Goal: Transaction & Acquisition: Book appointment/travel/reservation

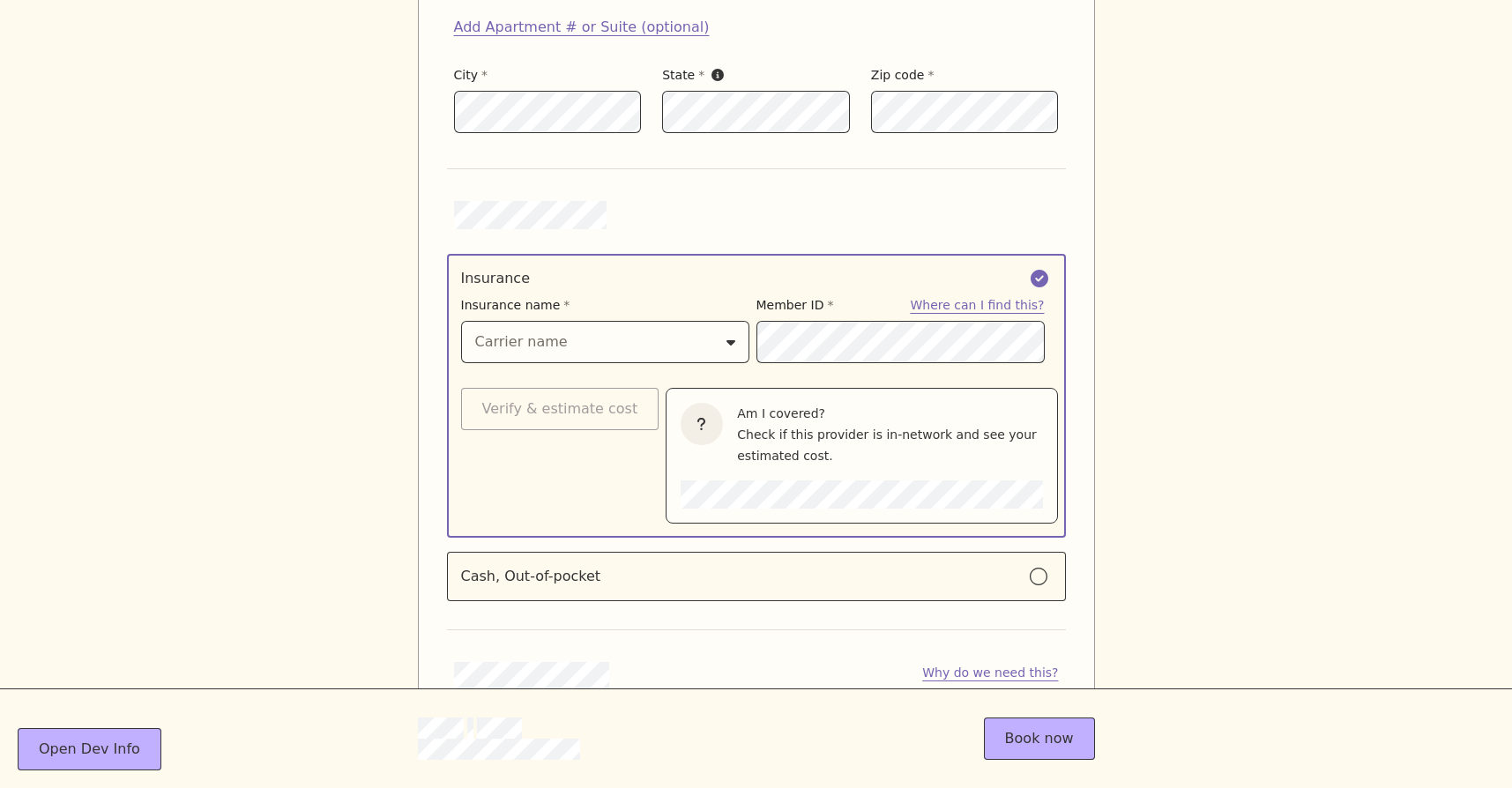
scroll to position [1949, 0]
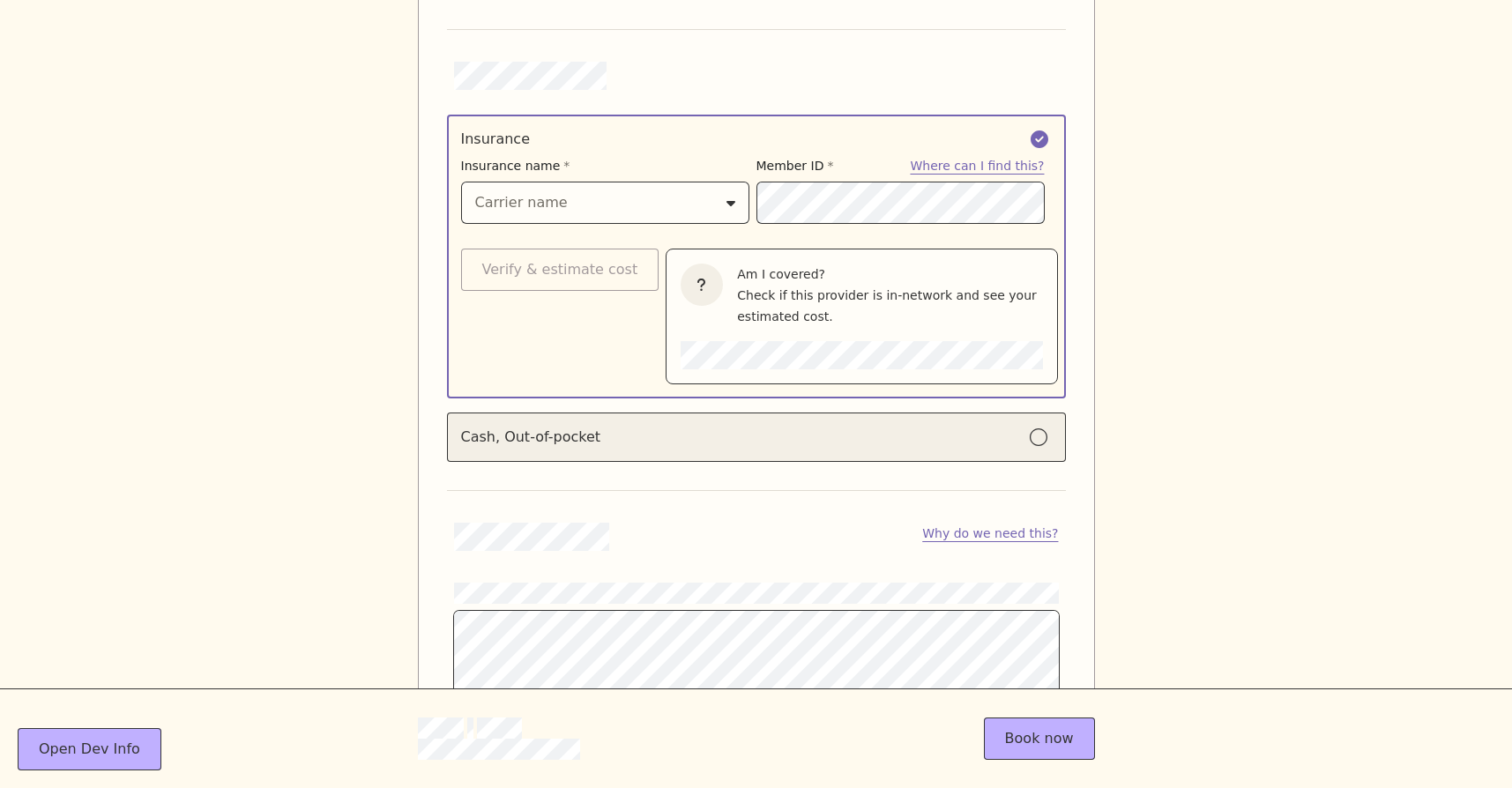
click at [554, 427] on div "Cash, Out-of-pocket" at bounding box center [531, 437] width 140 height 21
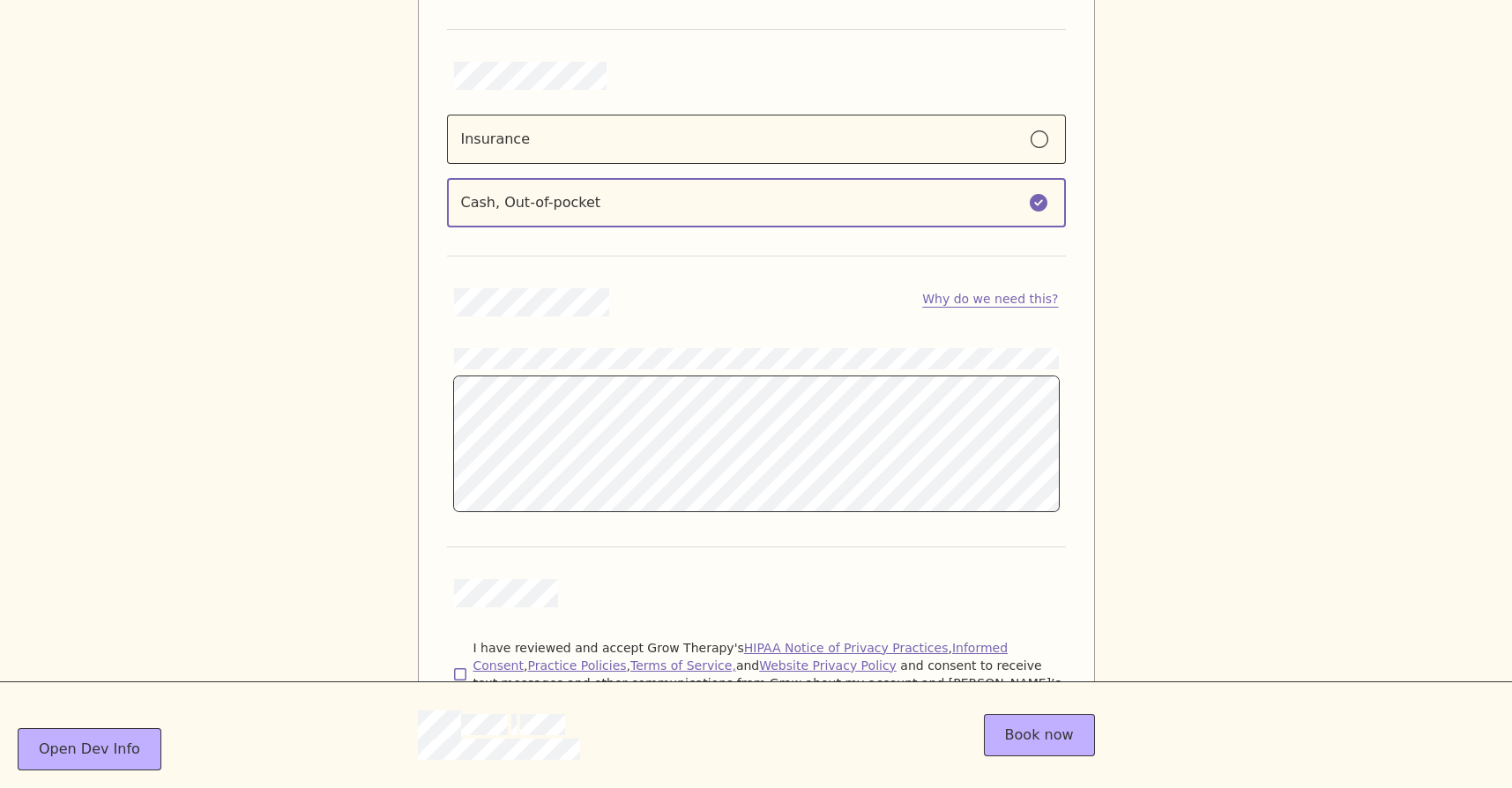
click at [458, 668] on icon at bounding box center [459, 674] width 12 height 14
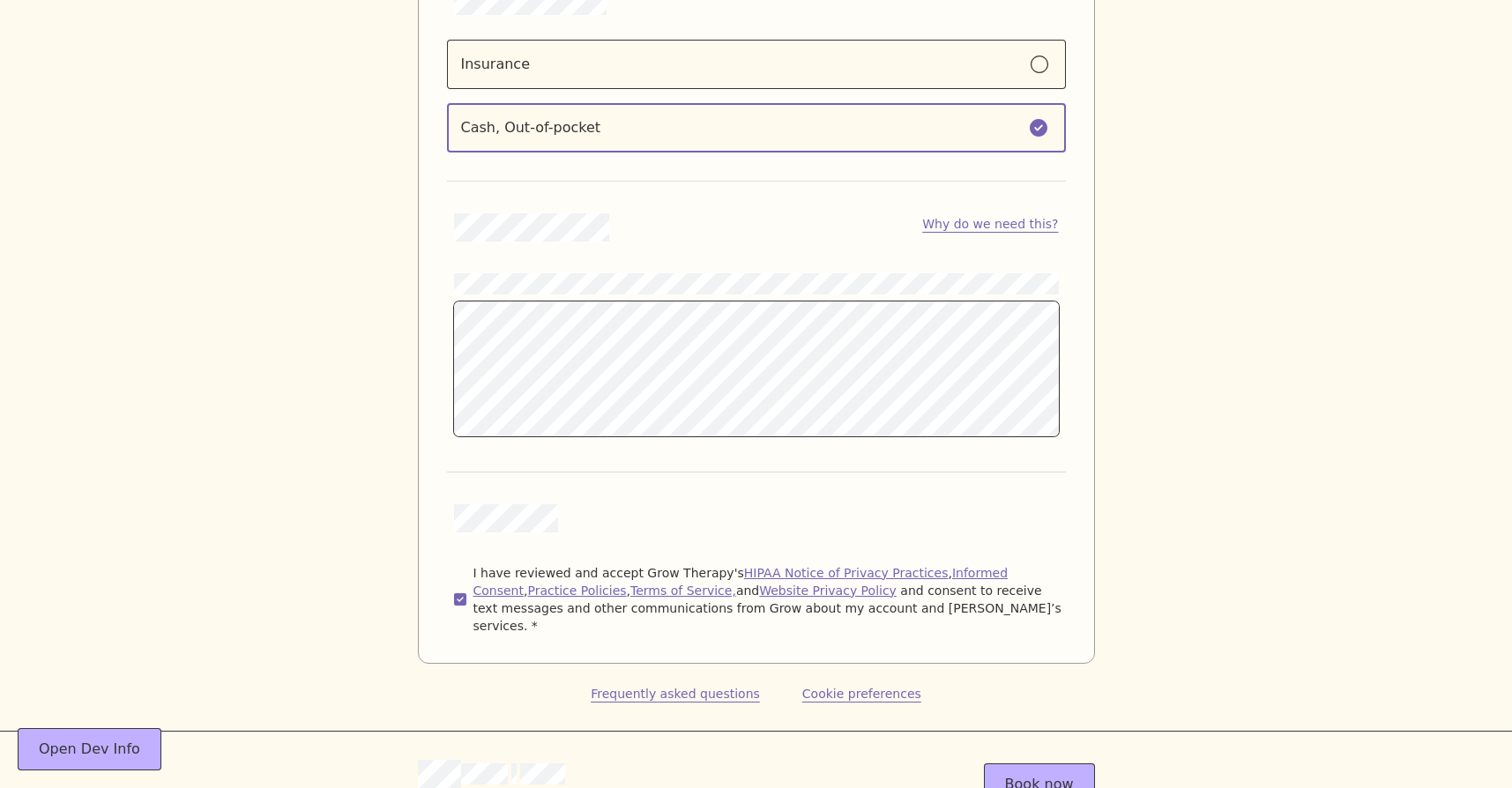
scroll to position [2035, 0]
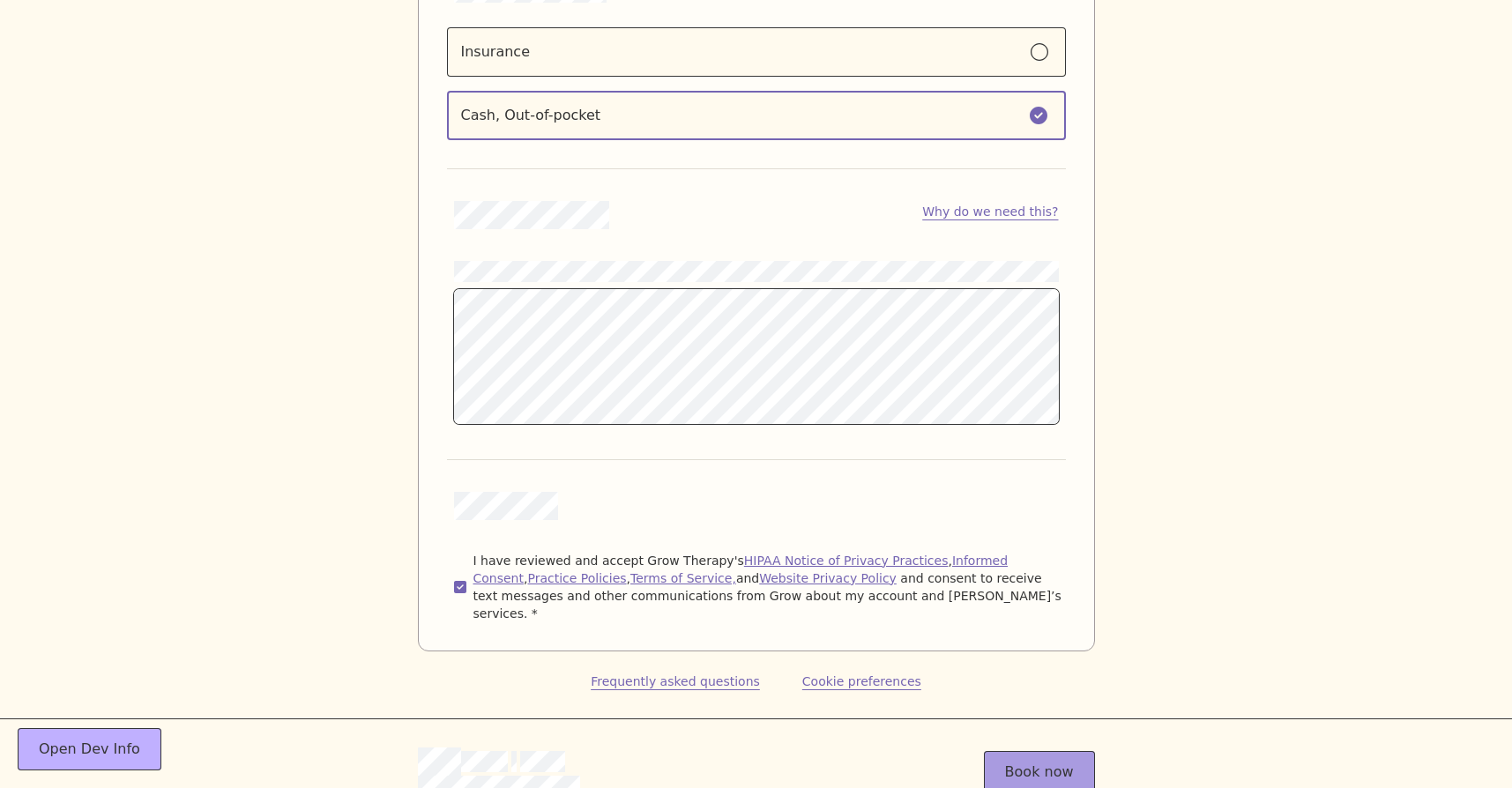
click at [1057, 751] on button "Book now" at bounding box center [1039, 772] width 111 height 42
